Goal: Transaction & Acquisition: Purchase product/service

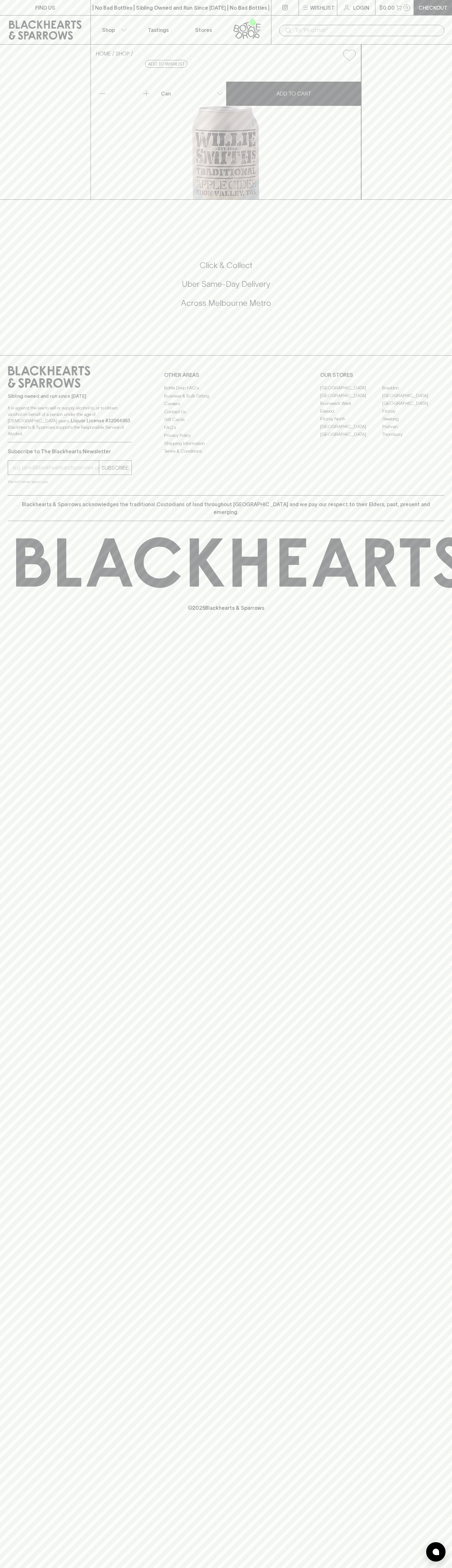
click at [321, 2] on button "Wishlist" at bounding box center [317, 7] width 38 height 15
click at [422, 1037] on div at bounding box center [226, 784] width 452 height 1568
click at [449, 1567] on html "FIND US | No Bad Bottles | Sibling Owned and Run Since 2006 | No Bad Bottles | …" at bounding box center [226, 784] width 452 height 1568
click at [8, 679] on div at bounding box center [226, 784] width 452 height 1568
